Goal: Transaction & Acquisition: Purchase product/service

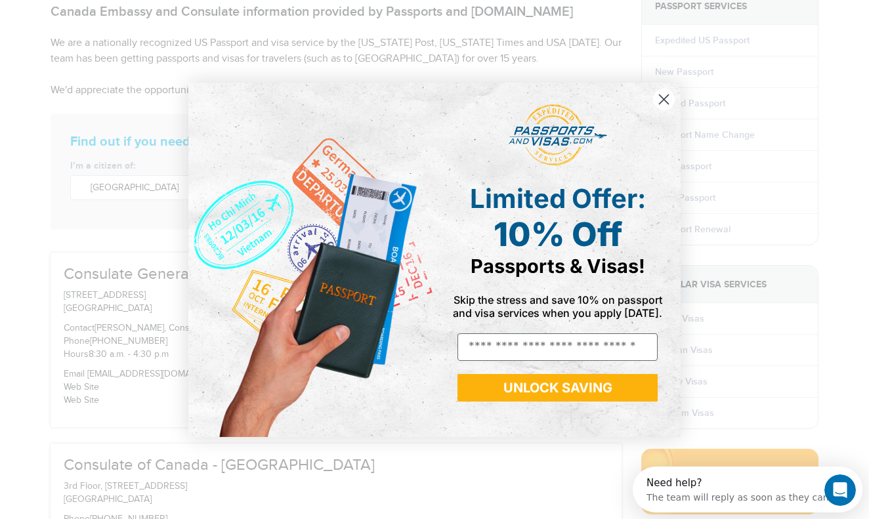
click at [657, 105] on circle "Close dialog" at bounding box center [664, 99] width 22 height 22
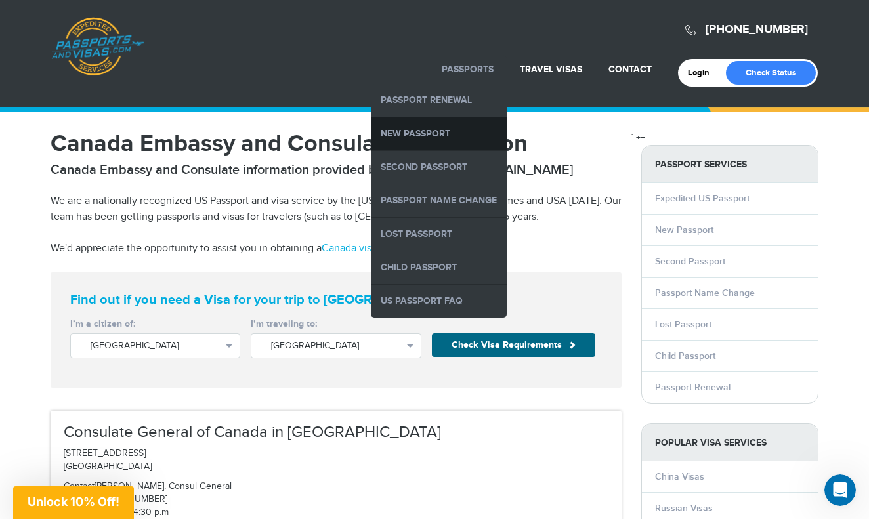
click at [444, 127] on link "New Passport" at bounding box center [439, 134] width 136 height 33
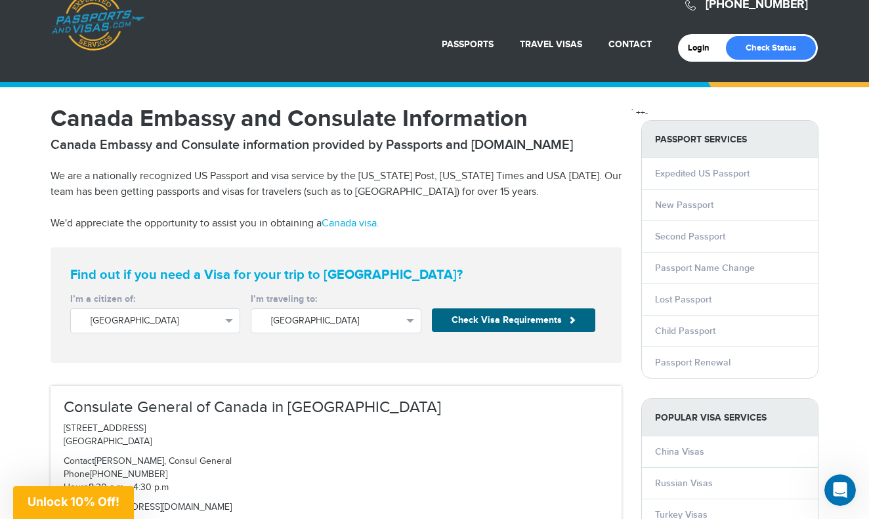
scroll to position [26, 0]
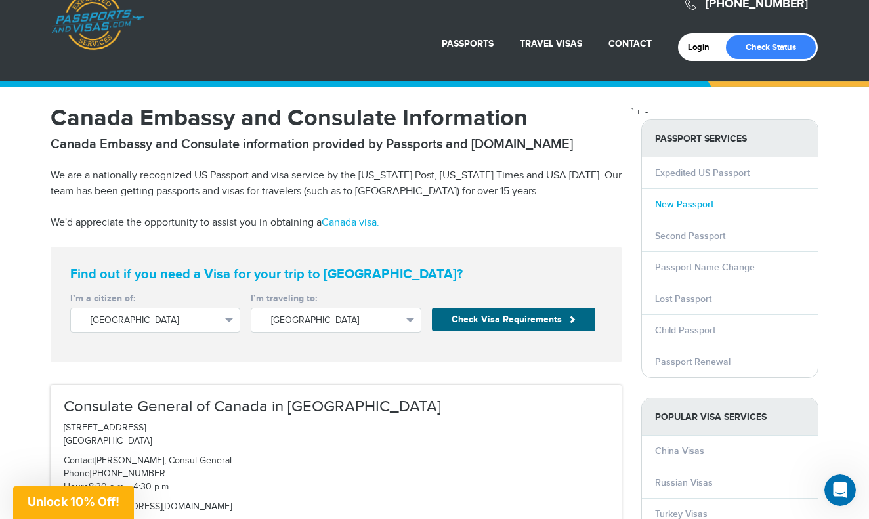
click at [674, 202] on link "New Passport" at bounding box center [684, 204] width 58 height 11
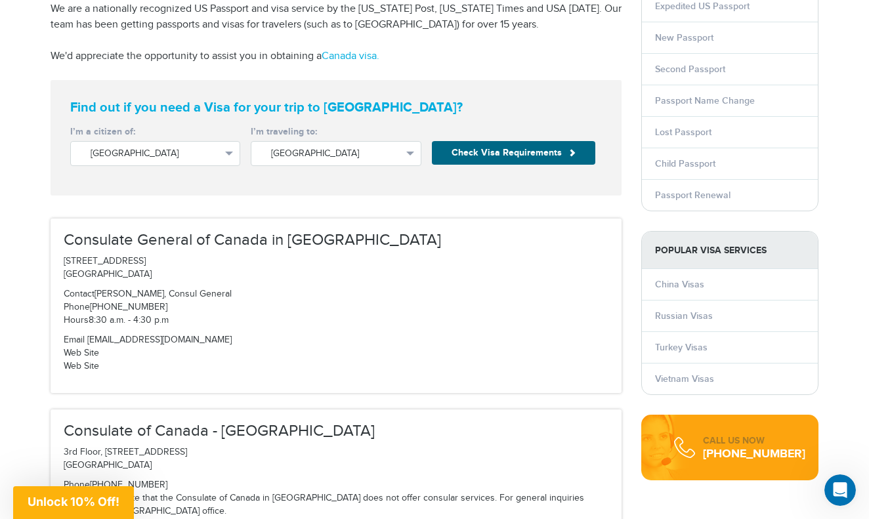
scroll to position [183, 0]
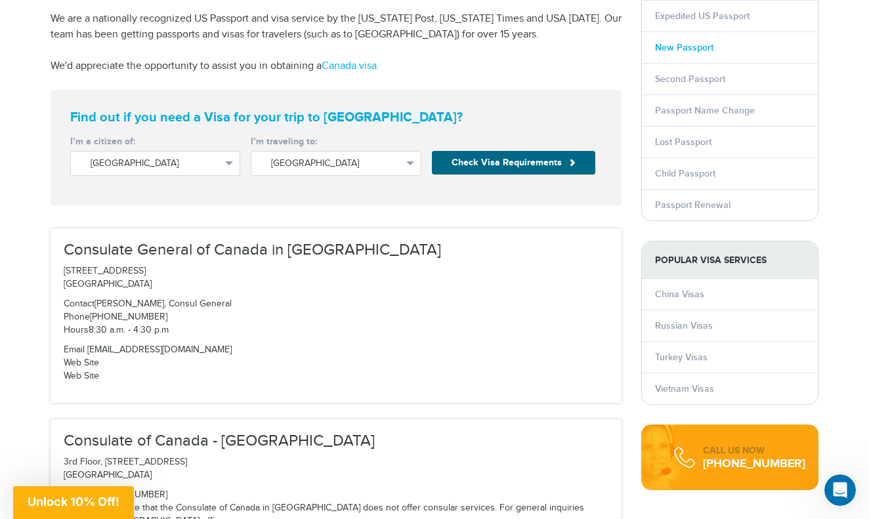
click at [683, 45] on link "New Passport" at bounding box center [684, 47] width 58 height 11
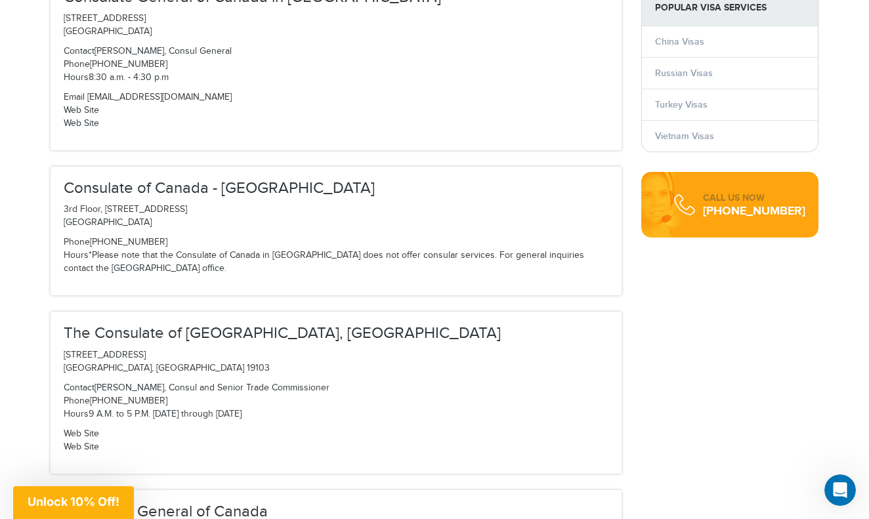
scroll to position [440, 0]
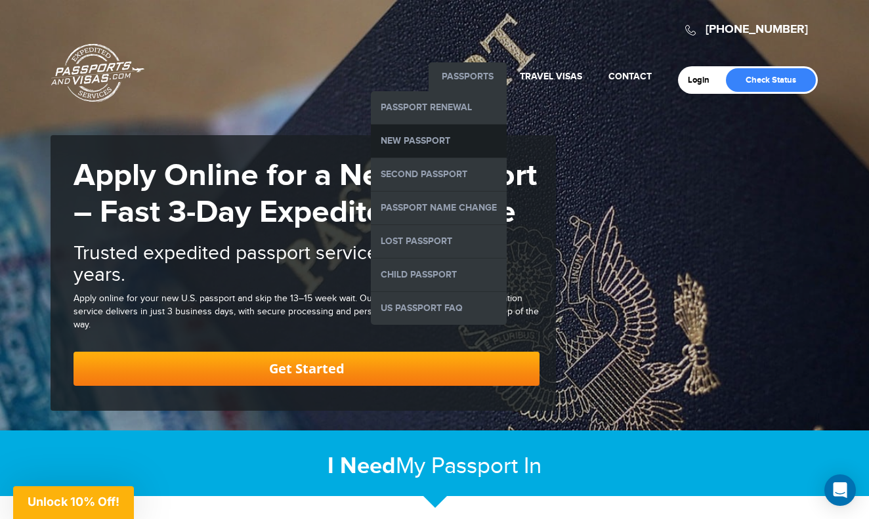
click at [454, 130] on link "New Passport" at bounding box center [439, 141] width 136 height 33
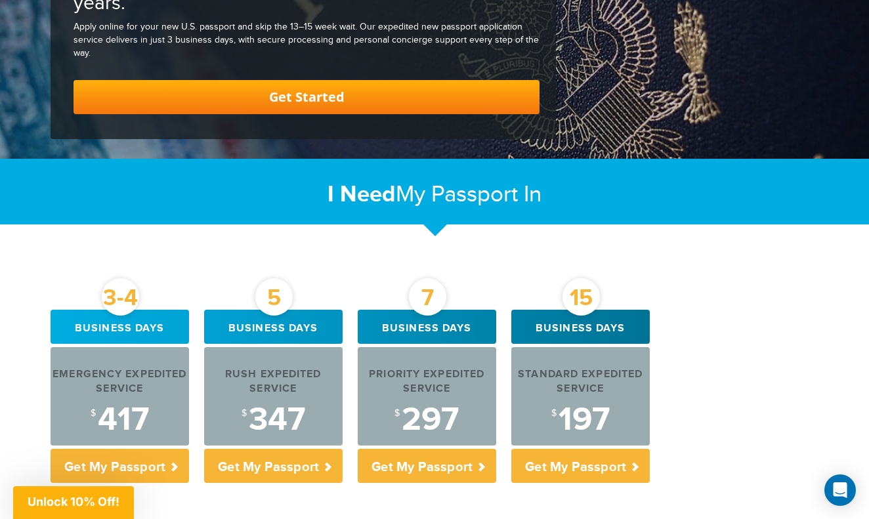
scroll to position [506, 0]
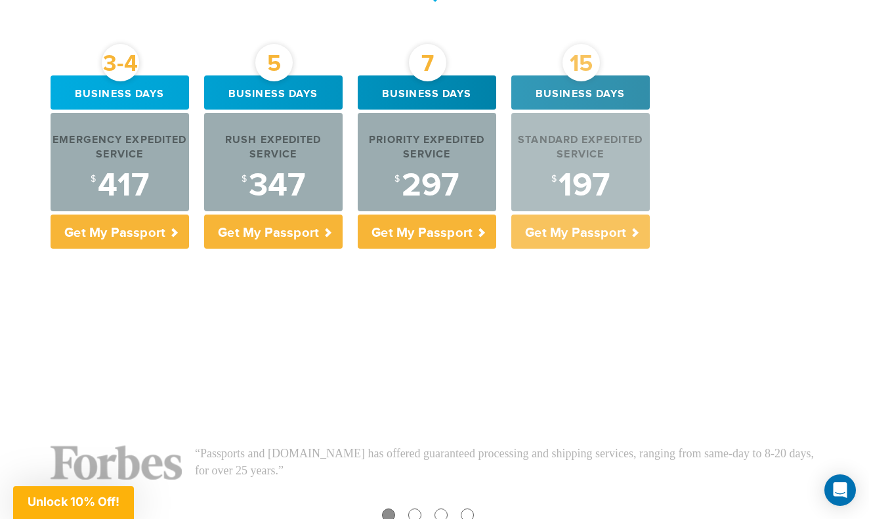
click at [557, 169] on div "$ 197" at bounding box center [580, 185] width 139 height 33
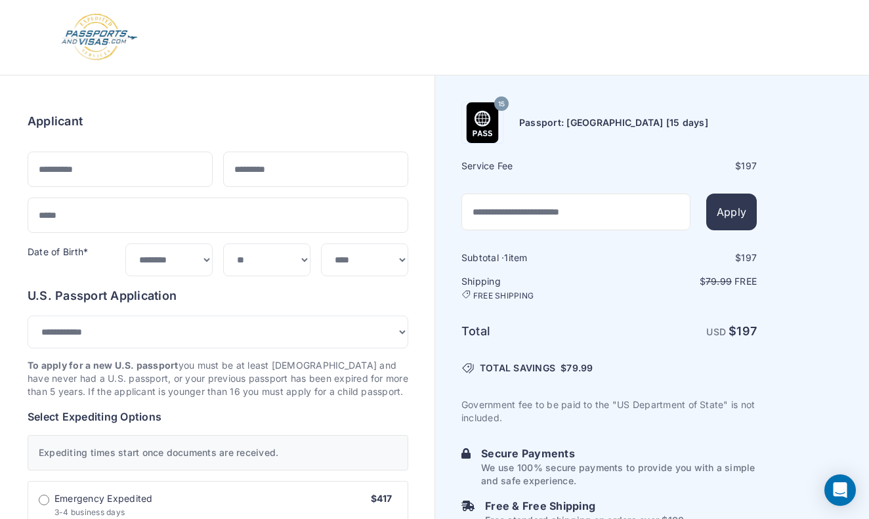
select select "***"
